Goal: Information Seeking & Learning: Learn about a topic

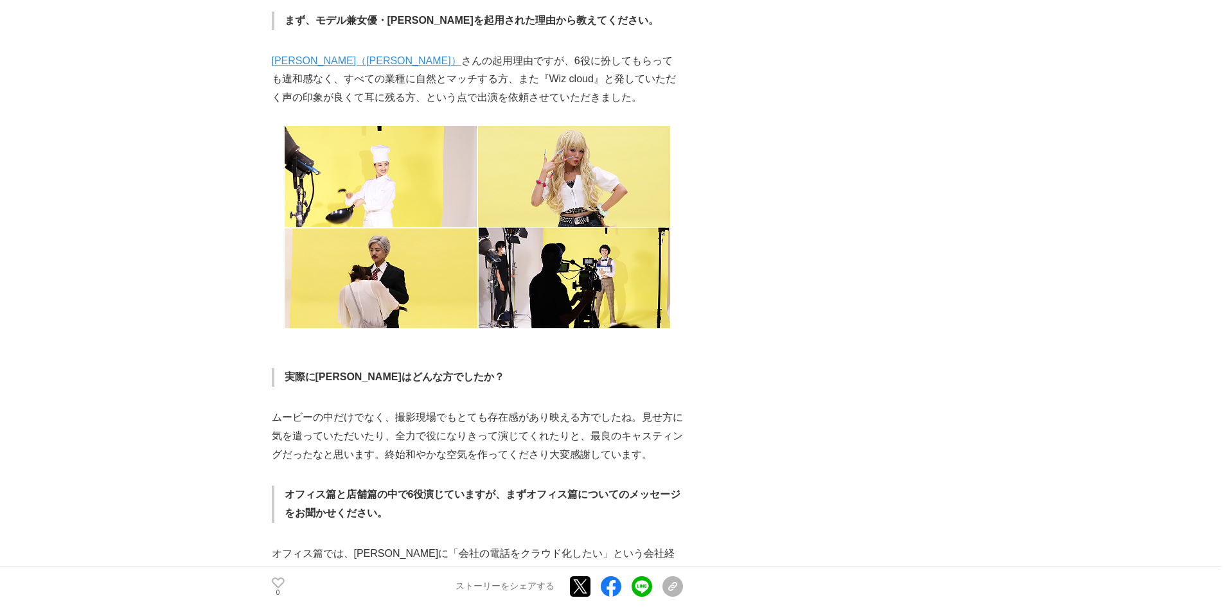
scroll to position [2185, 0]
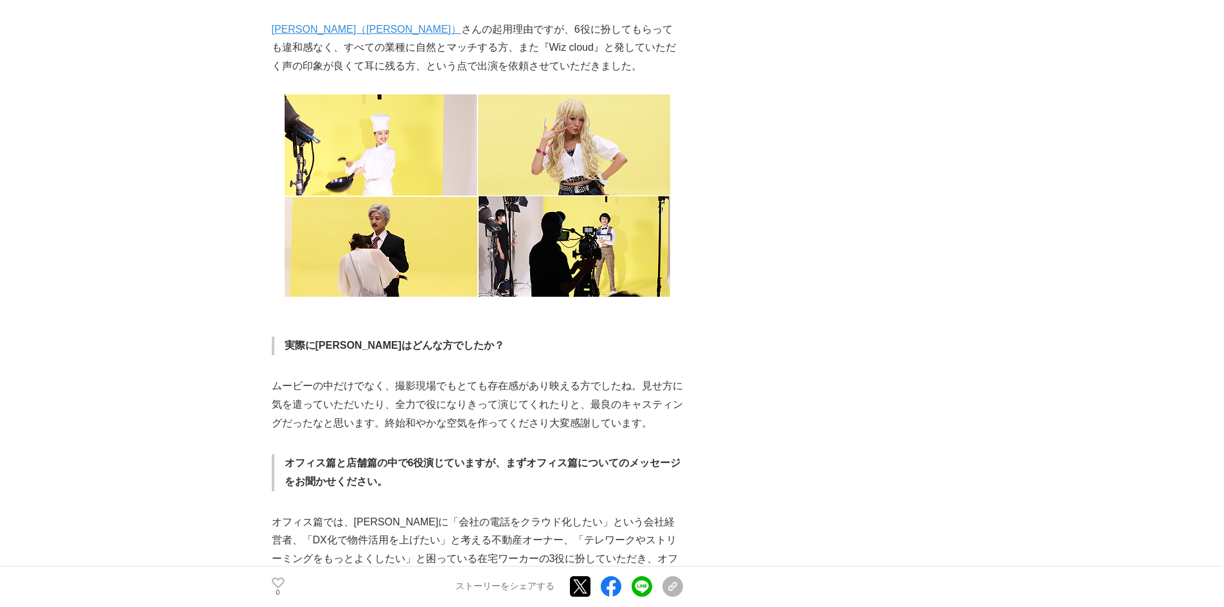
click at [306, 35] on link "[PERSON_NAME]（[PERSON_NAME]）" at bounding box center [367, 29] width 190 height 11
drag, startPoint x: 263, startPoint y: 229, endPoint x: 228, endPoint y: 233, distance: 36.2
drag, startPoint x: 269, startPoint y: 231, endPoint x: 246, endPoint y: 231, distance: 23.1
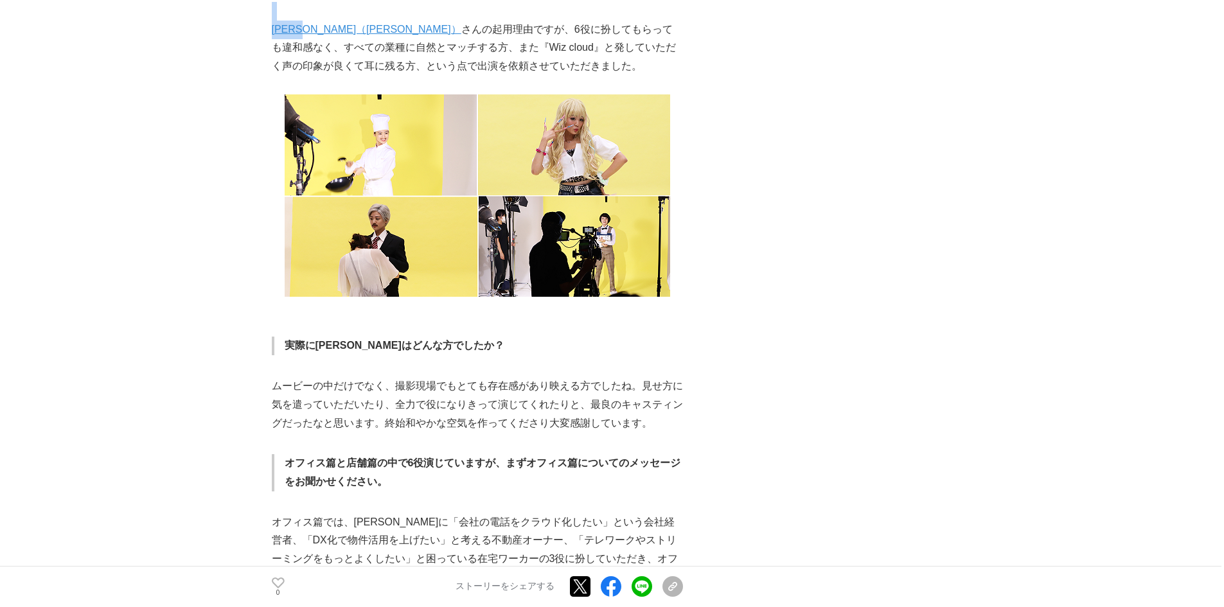
drag, startPoint x: 265, startPoint y: 233, endPoint x: 295, endPoint y: 233, distance: 29.6
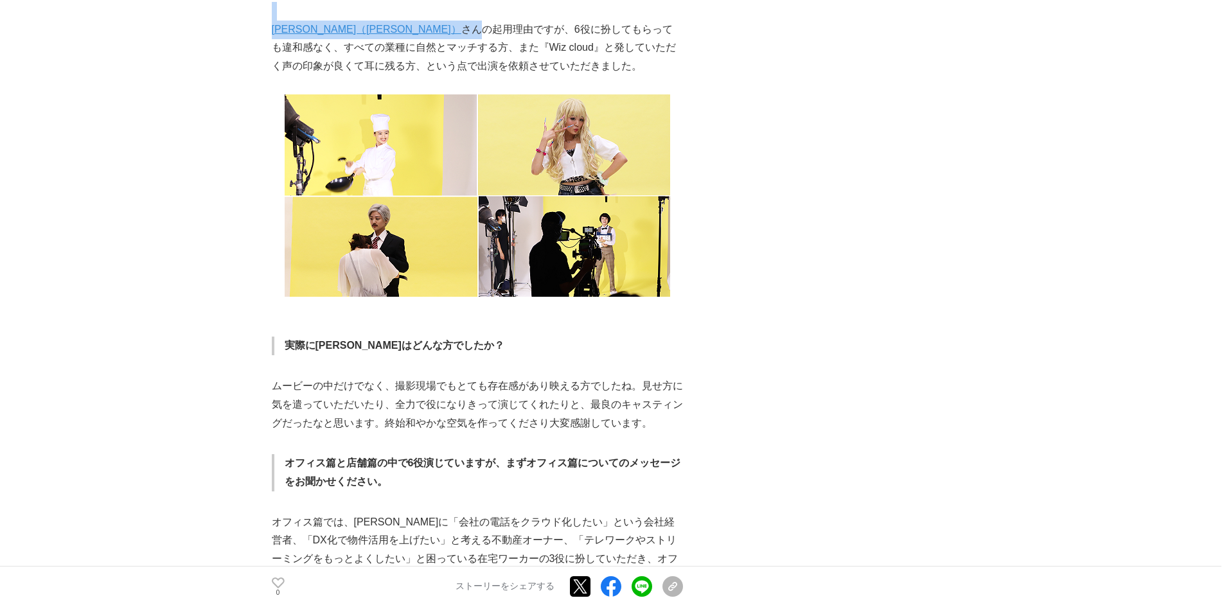
drag, startPoint x: 431, startPoint y: 231, endPoint x: 269, endPoint y: 235, distance: 162.0
copy section "loremipsuMD、sitametcon「7ad、elitseddoeiusmod」 TE #IN #UT #labo 4049e54d05m 63a61…"
drag, startPoint x: 261, startPoint y: 238, endPoint x: 314, endPoint y: 233, distance: 53.6
